Goal: Navigation & Orientation: Find specific page/section

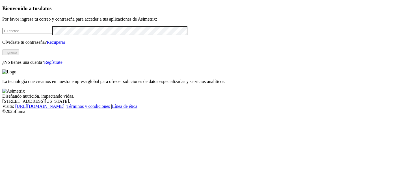
type input "[PERSON_NAME][EMAIL_ADDRESS][PERSON_NAME][PERSON_NAME][DOMAIN_NAME]"
click at [19, 55] on button "Ingresa" at bounding box center [10, 52] width 17 height 6
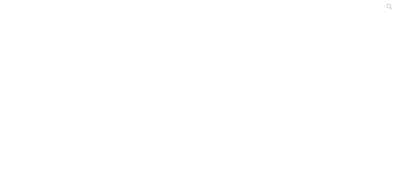
scroll to position [96, 0]
